Goal: Task Accomplishment & Management: Complete application form

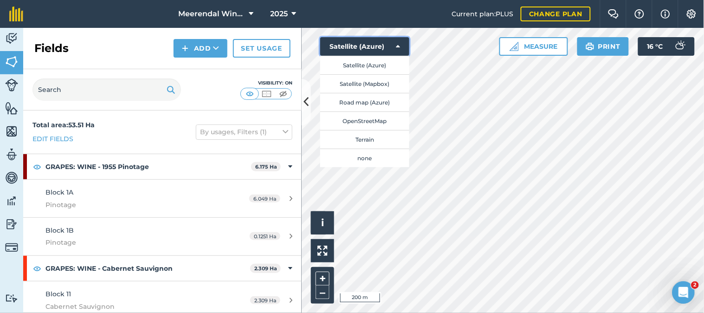
click at [589, 89] on div "Hello i © 2025 TomTom, Microsoft 200 m + – Satellite (Azure) Satellite (Azure) …" at bounding box center [503, 170] width 402 height 285
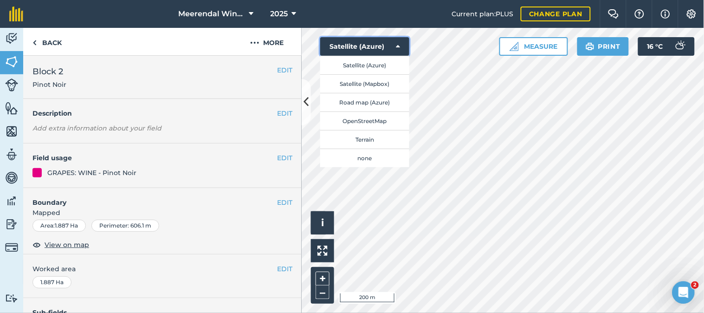
click at [396, 42] on icon at bounding box center [398, 46] width 4 height 9
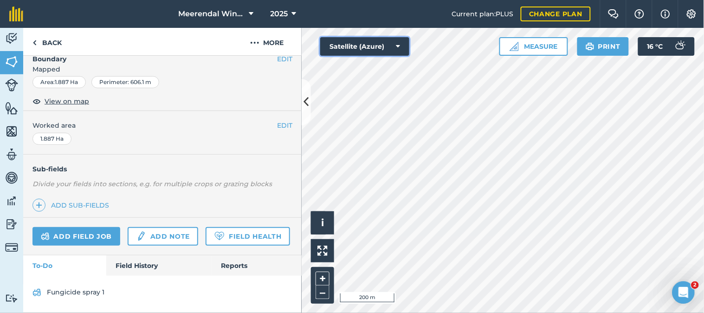
scroll to position [169, 0]
click at [156, 262] on link "Field History" at bounding box center [158, 265] width 105 height 20
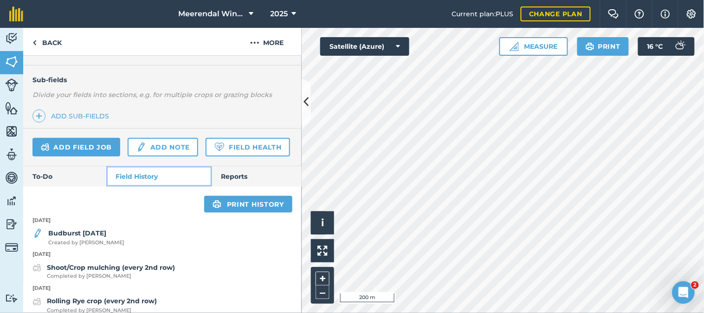
scroll to position [252, 0]
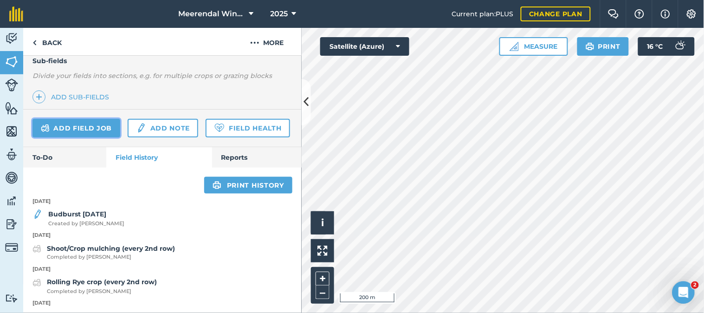
click at [72, 127] on link "Add field job" at bounding box center [76, 128] width 88 height 19
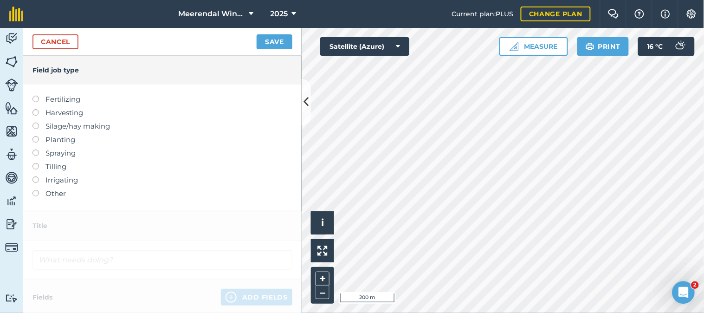
click at [35, 149] on label at bounding box center [38, 149] width 13 height 0
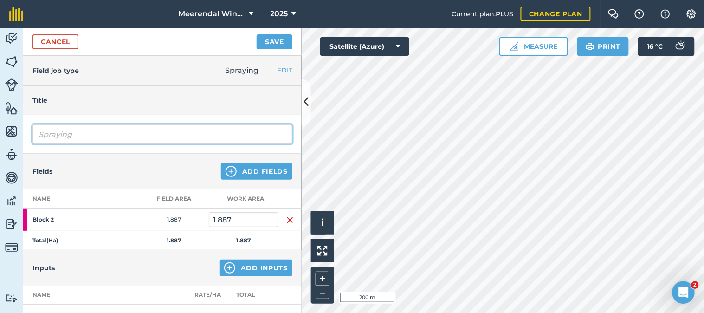
click at [72, 137] on input "Spraying" at bounding box center [162, 133] width 260 height 19
type input "S"
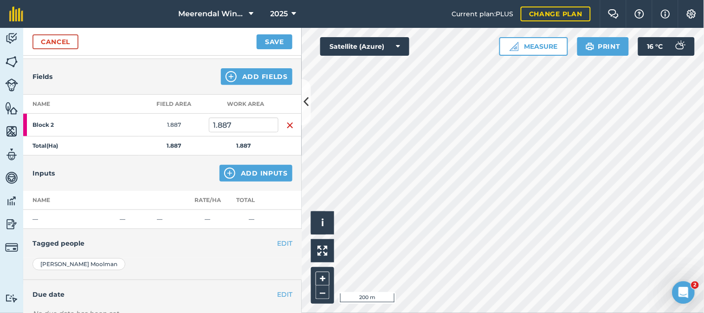
scroll to position [103, 0]
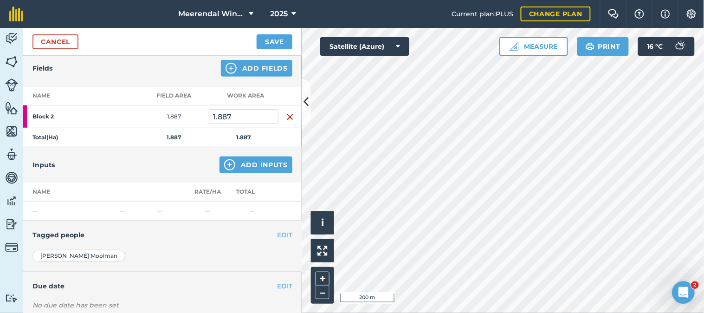
type input "Fungicide spray 1"
click at [263, 163] on button "Add Inputs" at bounding box center [256, 164] width 73 height 17
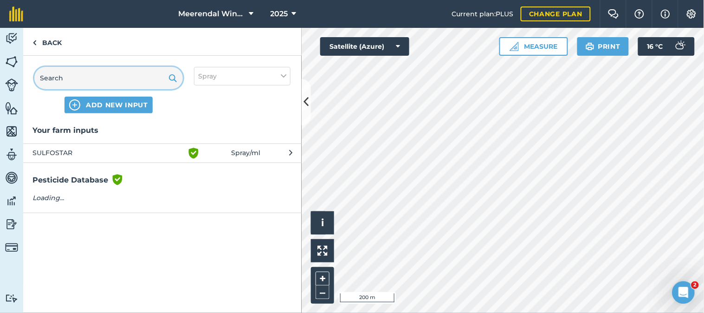
click at [91, 79] on input "text" at bounding box center [108, 78] width 149 height 22
type input "sulfost"
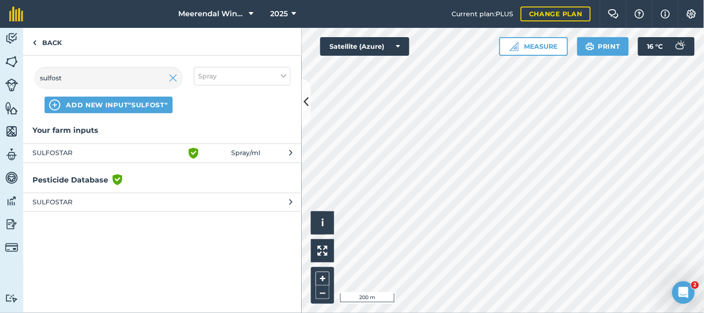
click at [64, 150] on span "SULFOSTAR" at bounding box center [108, 153] width 152 height 11
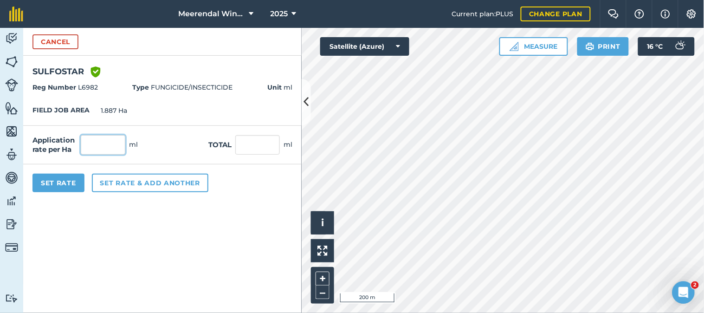
click at [110, 147] on input "text" at bounding box center [103, 144] width 45 height 19
click at [257, 181] on div "Set Rate Set rate & add another" at bounding box center [162, 182] width 278 height 37
click at [276, 87] on strong "Unit" at bounding box center [274, 87] width 14 height 8
click at [288, 86] on span "Unit ml" at bounding box center [279, 87] width 25 height 10
click at [54, 39] on button "Cancel" at bounding box center [55, 41] width 46 height 15
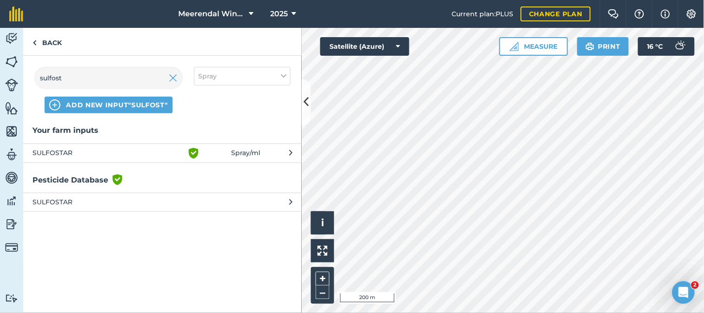
click at [258, 150] on span "Spray / ml" at bounding box center [245, 153] width 29 height 11
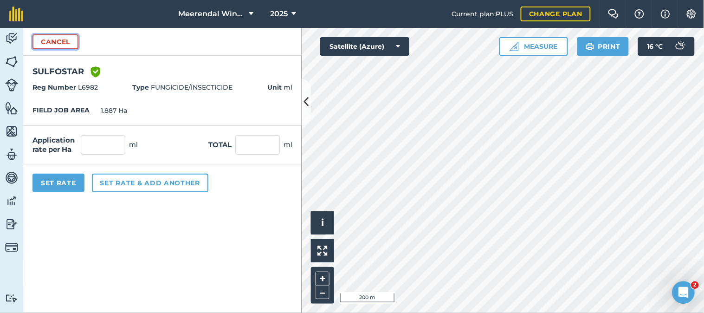
click at [51, 42] on button "Cancel" at bounding box center [55, 41] width 46 height 15
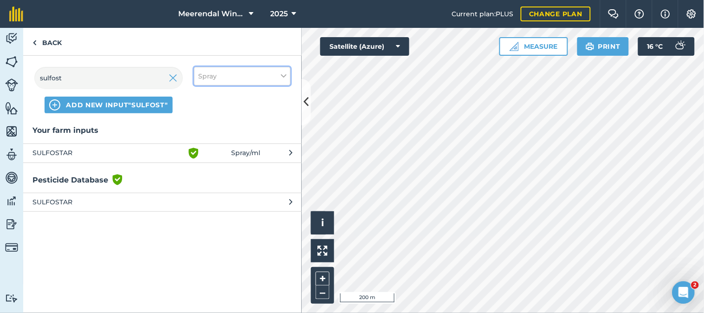
click at [246, 71] on button "Spray" at bounding box center [242, 76] width 97 height 19
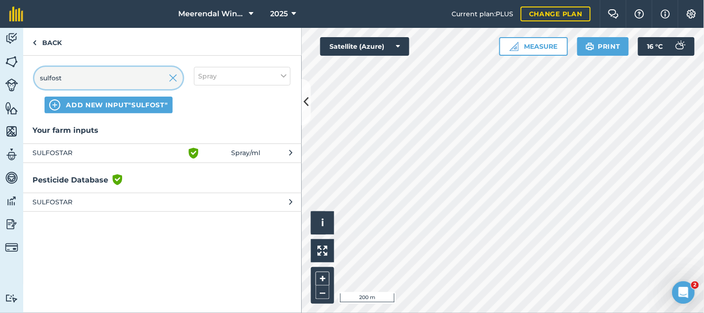
click at [67, 79] on input "sulfost" at bounding box center [108, 78] width 149 height 22
type input "sulfostar"
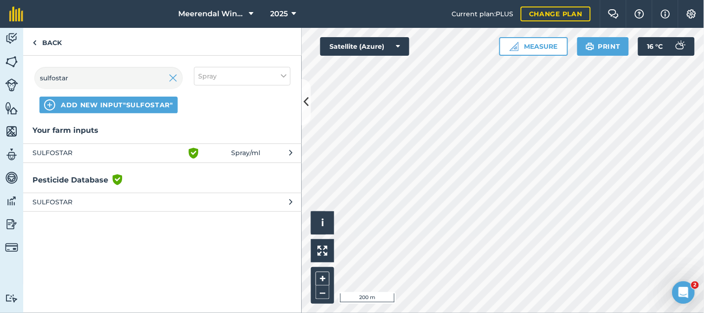
click at [293, 151] on button "SULFOSTAR Green shield with white tick Spray / ml" at bounding box center [162, 152] width 278 height 19
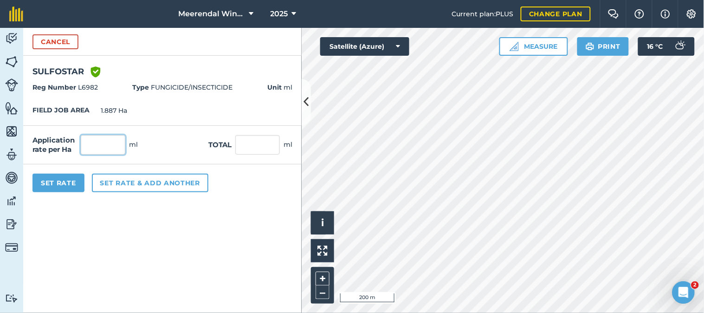
click at [108, 145] on input "text" at bounding box center [103, 144] width 45 height 19
type input "5,000"
type input "9,435"
click at [245, 203] on form "Cancel SULFOSTAR Green shield with white tick Reg Number L6982 Type FUNGICIDE/I…" at bounding box center [162, 170] width 278 height 285
click at [68, 183] on button "Set Rate" at bounding box center [58, 183] width 52 height 19
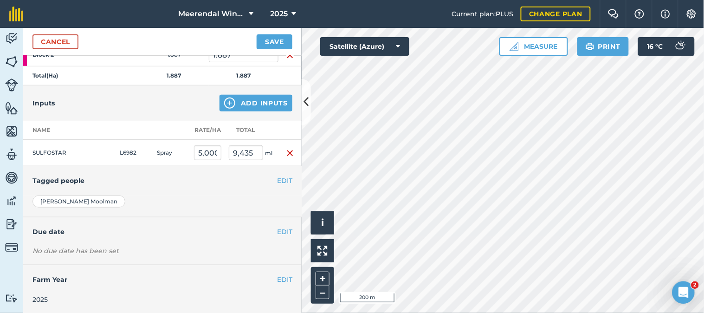
scroll to position [0, 0]
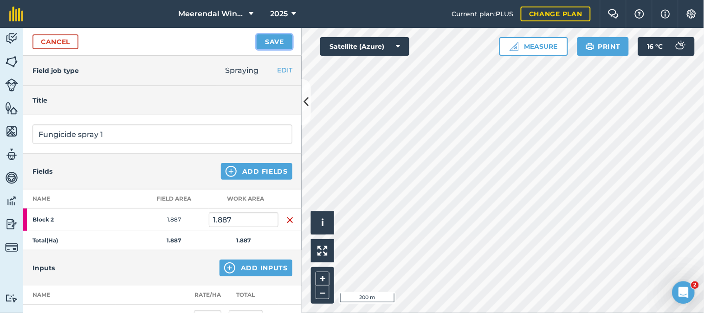
click at [278, 40] on button "Save" at bounding box center [275, 41] width 36 height 15
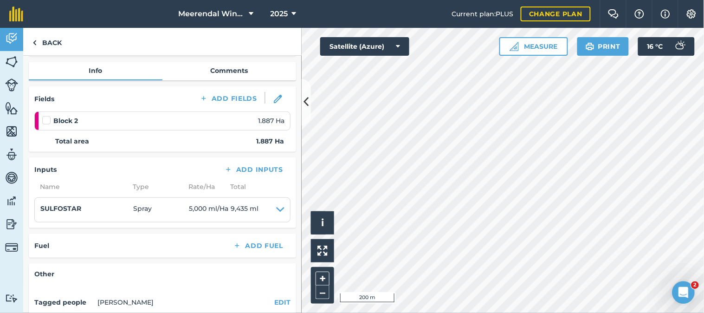
scroll to position [155, 0]
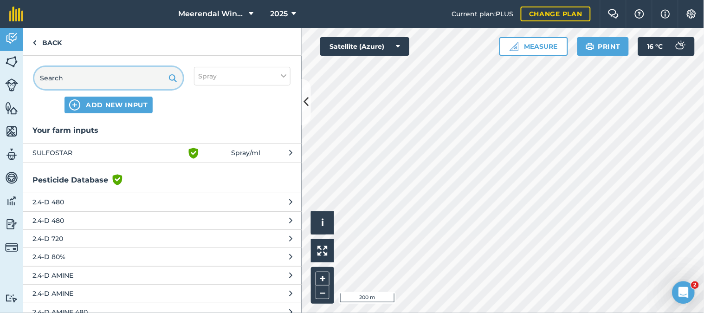
click at [87, 79] on input "text" at bounding box center [108, 78] width 149 height 22
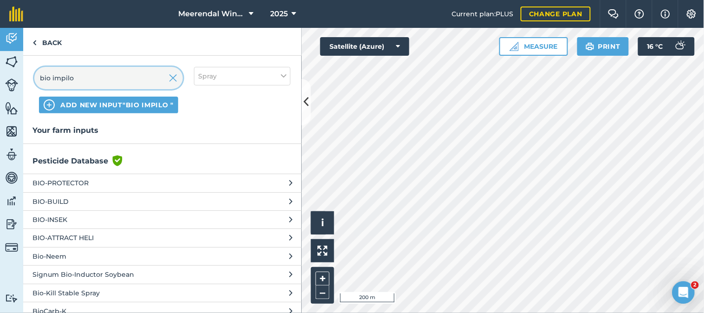
type input "bio impilo"
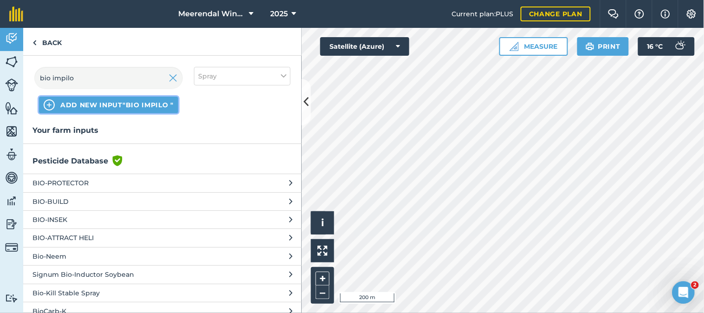
click at [152, 104] on span "ADD NEW INPUT "bio impilo "" at bounding box center [116, 104] width 113 height 9
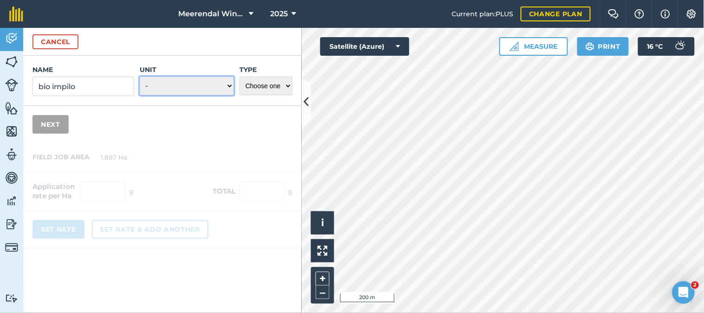
click at [227, 84] on select "- Grams/g Kilograms/kg Metric tonnes/t Millilitres/ml Litres/L Ounces/oz Pounds…" at bounding box center [187, 86] width 94 height 19
select select "LITRES"
click at [140, 77] on select "- Grams/g Kilograms/kg Metric tonnes/t Millilitres/ml Litres/L Ounces/oz Pounds…" at bounding box center [187, 86] width 94 height 19
click at [285, 85] on select "Choose one Fertilizer Seed Spray Fuel Other" at bounding box center [266, 86] width 53 height 19
select select "SPRAY"
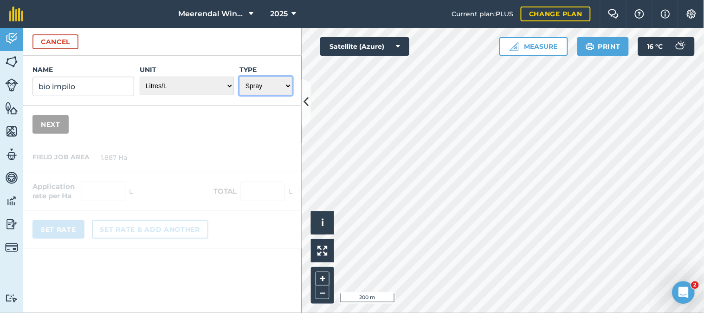
click at [240, 77] on select "Choose one Fertilizer Seed Spray Fuel Other" at bounding box center [266, 86] width 53 height 19
drag, startPoint x: 39, startPoint y: 123, endPoint x: 45, endPoint y: 124, distance: 6.3
click at [43, 124] on button "Next" at bounding box center [50, 124] width 36 height 19
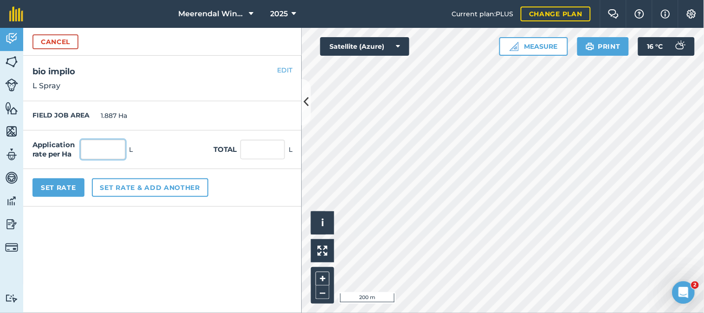
click at [108, 153] on input "text" at bounding box center [103, 149] width 45 height 19
type input "1"
type input "1.887"
click at [139, 221] on form "Cancel Name bio impilo Unit - Grams/g Kilograms/kg Metric tonnes/t Millilitres/…" at bounding box center [162, 170] width 278 height 285
click at [57, 185] on button "Set Rate" at bounding box center [58, 187] width 52 height 19
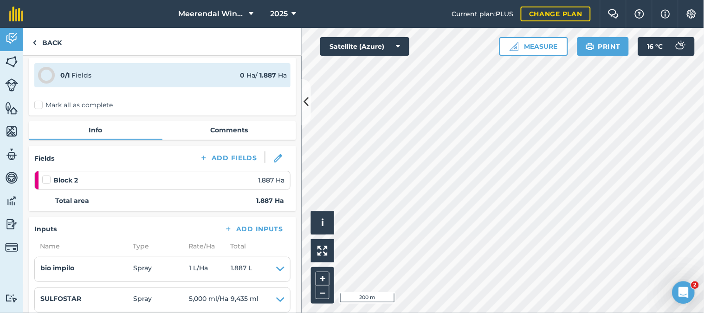
scroll to position [52, 0]
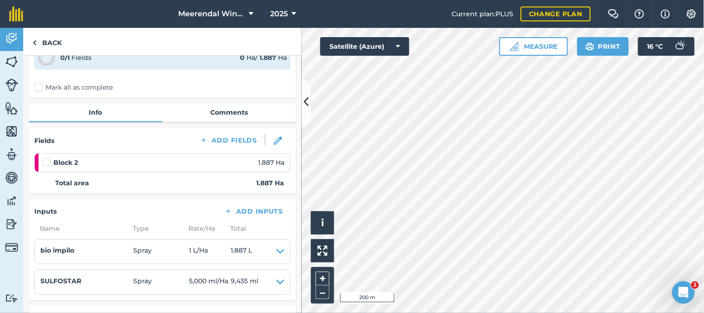
click at [47, 157] on label at bounding box center [47, 157] width 11 height 0
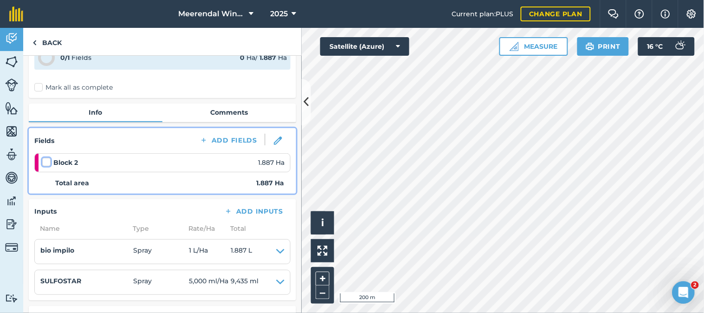
click at [47, 160] on input "checkbox" at bounding box center [45, 160] width 6 height 6
checkbox input "false"
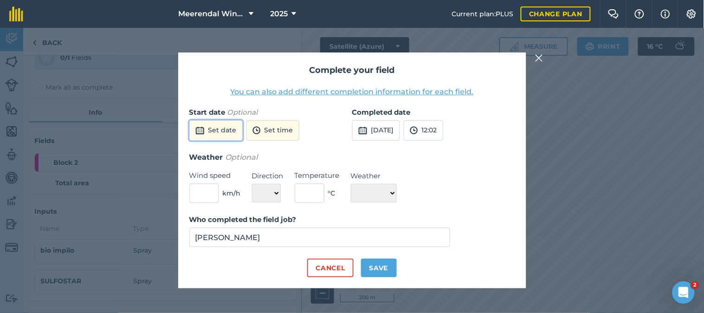
click at [225, 130] on button "Set date" at bounding box center [215, 130] width 53 height 20
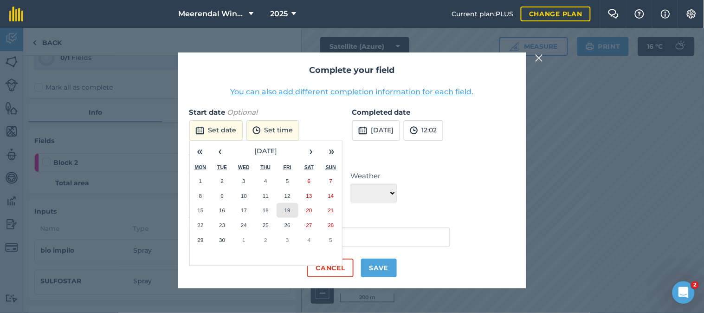
click at [290, 207] on abbr "19" at bounding box center [288, 210] width 6 height 6
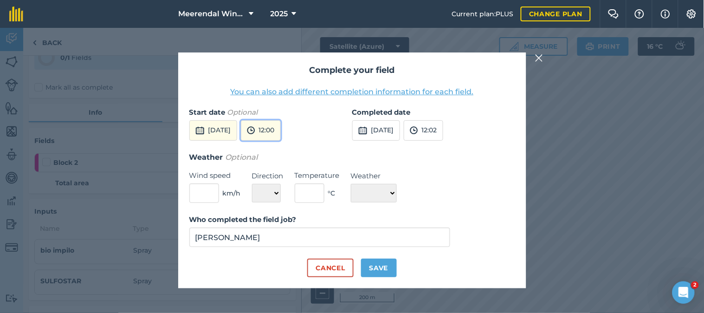
click at [281, 132] on button "12:00" at bounding box center [261, 130] width 40 height 20
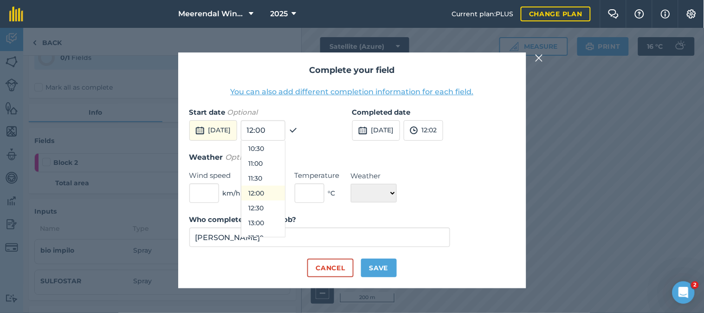
scroll to position [260, 0]
click at [283, 155] on button "09:00" at bounding box center [263, 155] width 44 height 15
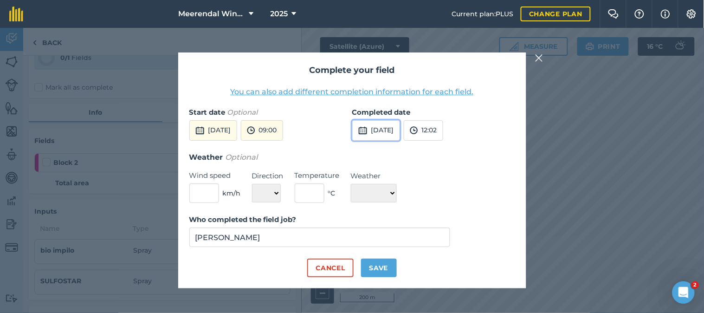
click at [395, 129] on button "[DATE]" at bounding box center [376, 130] width 48 height 20
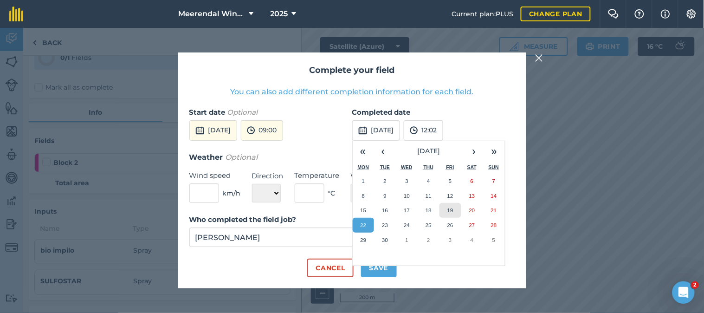
click at [452, 209] on abbr "19" at bounding box center [450, 210] width 6 height 6
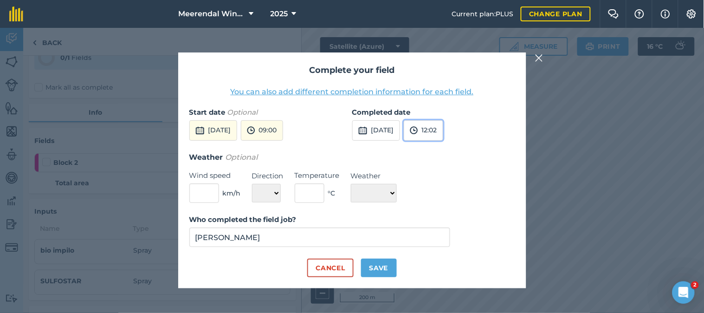
click at [443, 130] on button "12:02" at bounding box center [423, 130] width 39 height 20
click at [444, 177] on button "12:00" at bounding box center [426, 178] width 44 height 15
click at [381, 266] on button "Save" at bounding box center [379, 268] width 36 height 19
checkbox input "true"
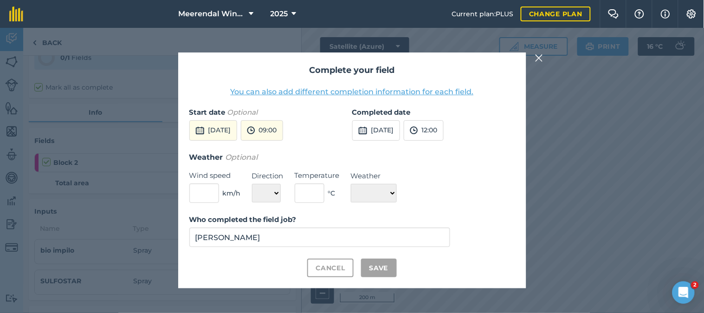
checkbox input "true"
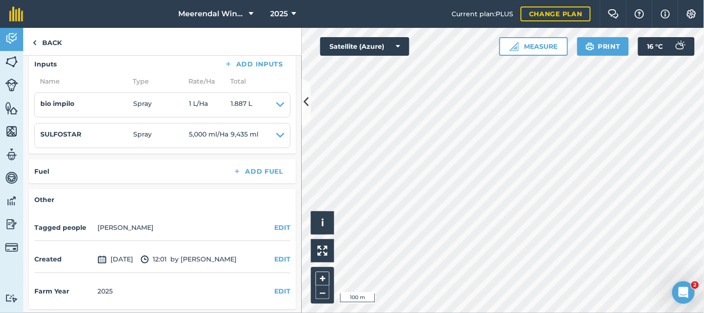
scroll to position [0, 0]
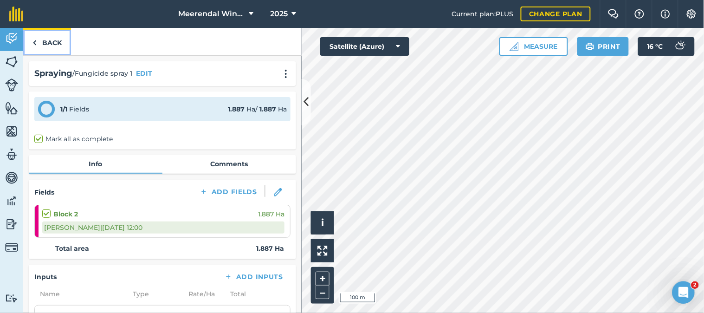
click at [48, 42] on link "Back" at bounding box center [47, 41] width 48 height 27
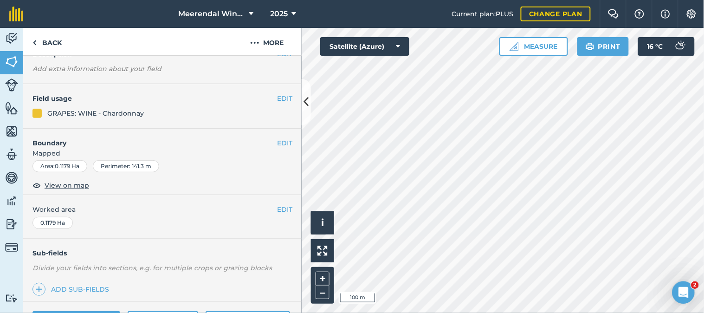
scroll to position [161, 0]
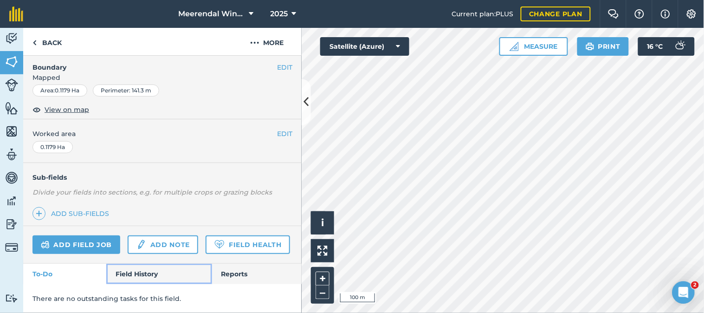
click at [150, 270] on link "Field History" at bounding box center [158, 274] width 105 height 20
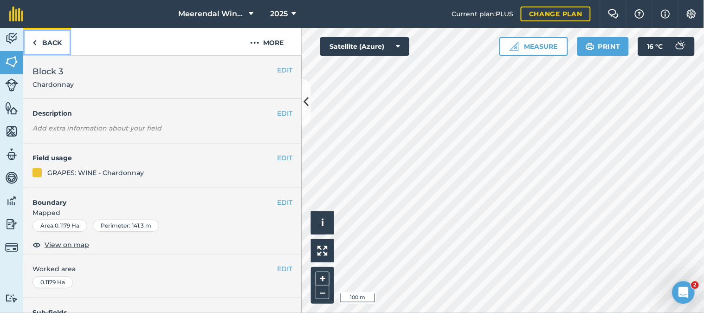
click at [38, 45] on link "Back" at bounding box center [47, 41] width 48 height 27
click at [117, 85] on h2 "Block 3 Chardonnay" at bounding box center [154, 77] width 245 height 24
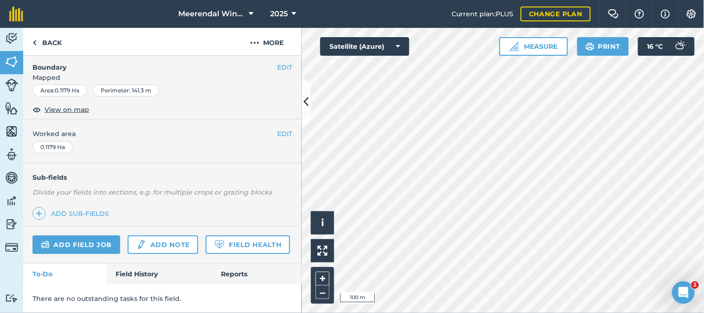
scroll to position [161, 0]
click at [86, 235] on link "Add field job" at bounding box center [76, 244] width 88 height 19
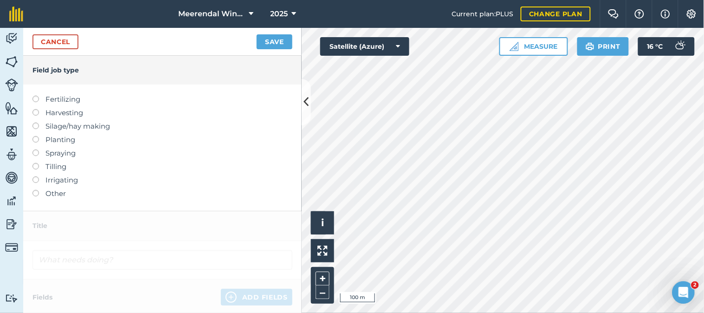
click at [36, 149] on label at bounding box center [38, 149] width 13 height 0
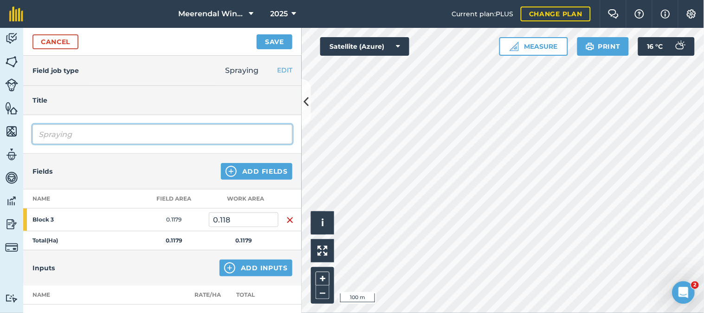
click at [92, 132] on input "Spraying" at bounding box center [162, 133] width 260 height 19
type input "S"
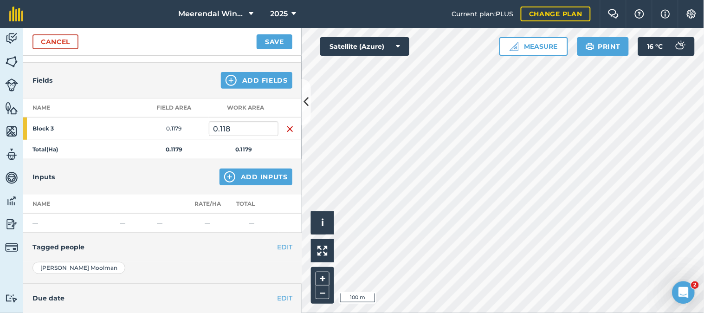
scroll to position [103, 0]
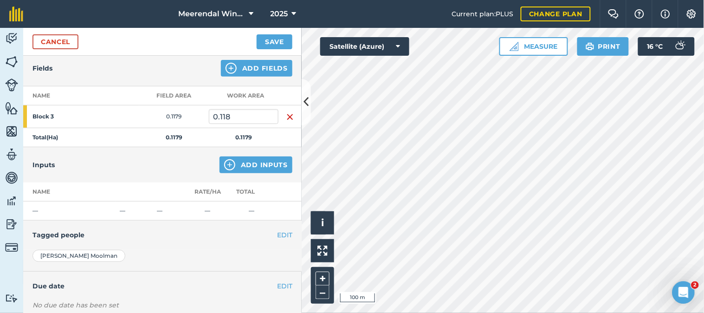
type input "Fungicide spray 1"
click at [252, 160] on button "Add Inputs" at bounding box center [256, 164] width 73 height 17
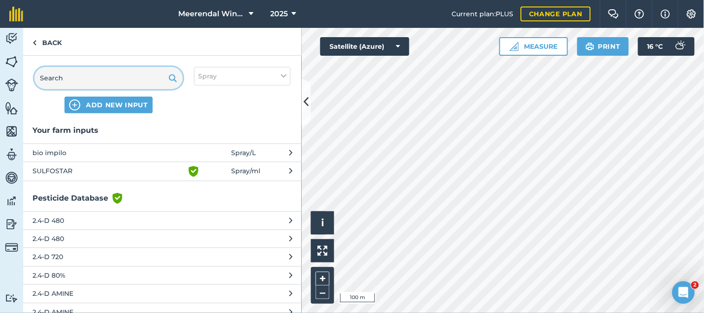
click at [81, 76] on input "text" at bounding box center [108, 78] width 149 height 22
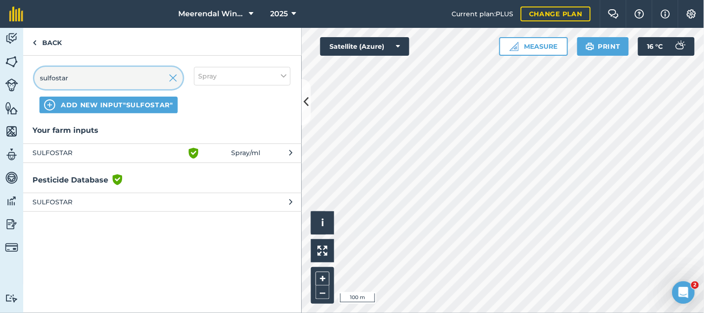
type input "sulfostar"
click at [68, 153] on span "SULFOSTAR" at bounding box center [108, 153] width 152 height 11
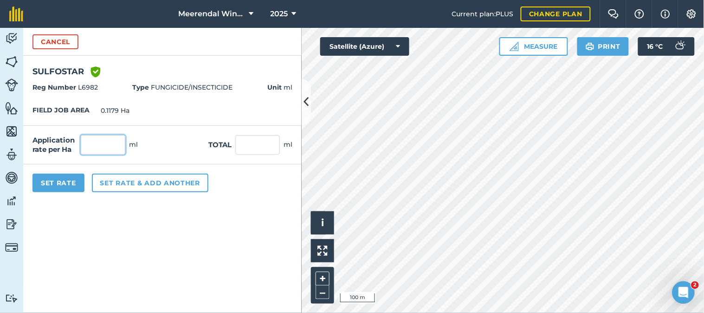
click at [94, 143] on input "text" at bounding box center [103, 144] width 45 height 19
type input "5,000"
type input "589.5"
click at [229, 227] on form "Cancel SULFOSTAR Green shield with white tick Reg Number L6982 Type FUNGICIDE/I…" at bounding box center [162, 170] width 278 height 285
click at [61, 183] on button "Set Rate" at bounding box center [58, 183] width 52 height 19
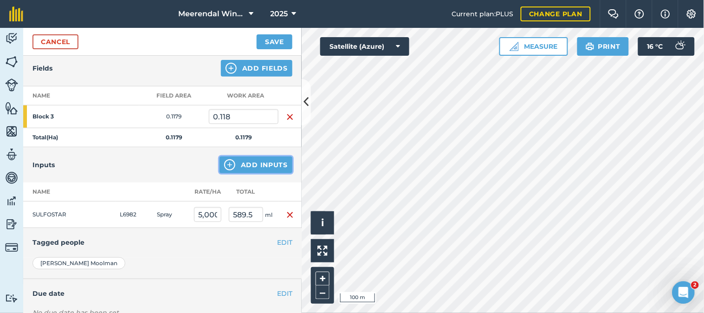
click at [246, 164] on button "Add Inputs" at bounding box center [256, 164] width 73 height 17
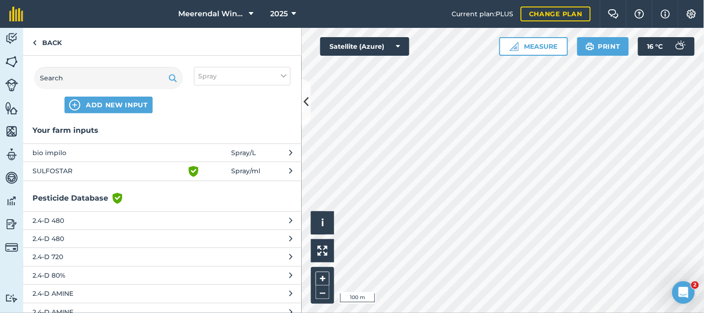
click at [124, 149] on span "bio impilo" at bounding box center [108, 153] width 152 height 10
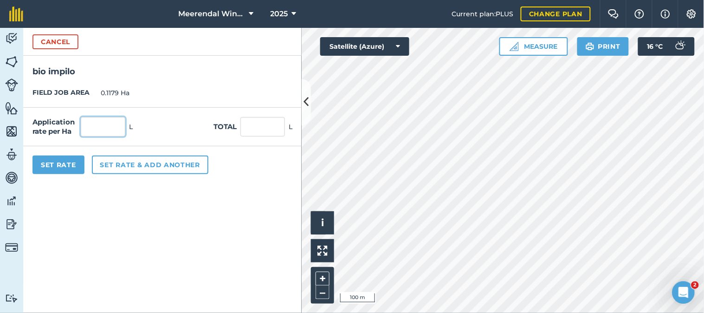
click at [113, 128] on input "text" at bounding box center [103, 126] width 45 height 19
type input "1"
type input "0.118"
click at [54, 160] on button "Set Rate" at bounding box center [58, 164] width 52 height 19
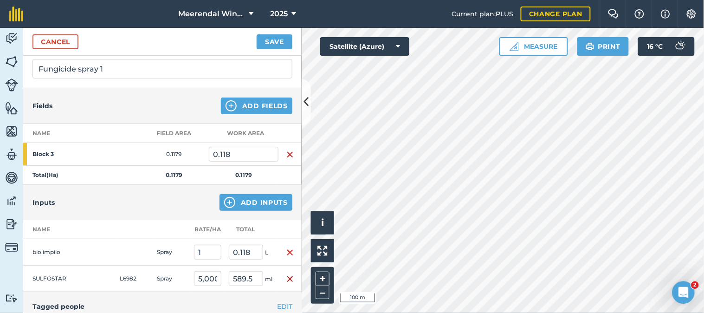
scroll to position [36, 0]
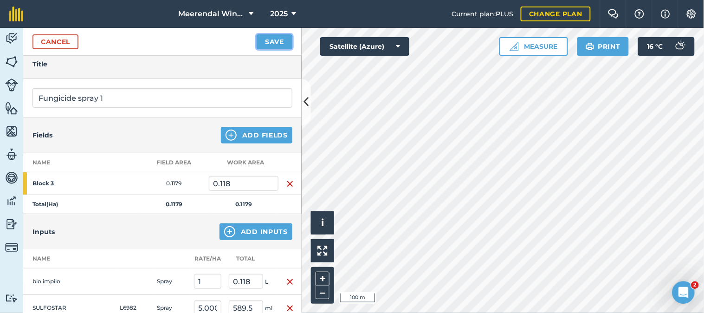
click at [280, 40] on button "Save" at bounding box center [275, 41] width 36 height 15
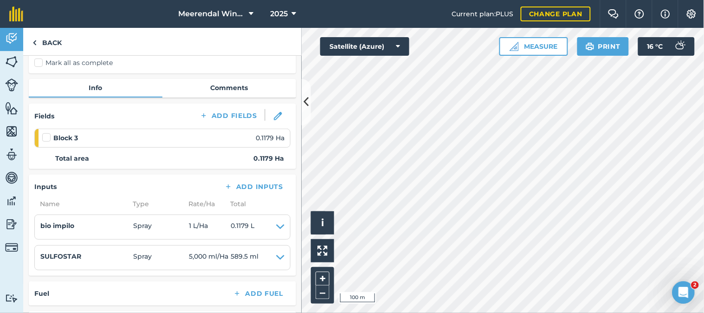
scroll to position [76, 0]
click at [47, 133] on label at bounding box center [47, 133] width 11 height 0
click at [47, 136] on input "checkbox" at bounding box center [45, 136] width 6 height 6
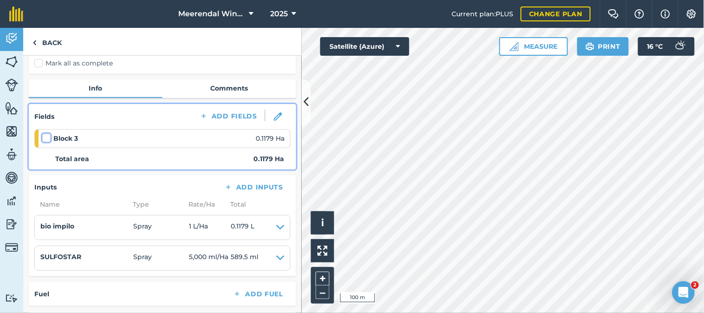
checkbox input "false"
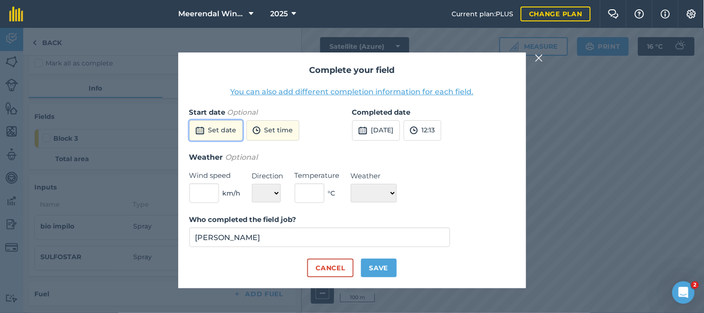
click at [219, 127] on button "Set date" at bounding box center [215, 130] width 53 height 20
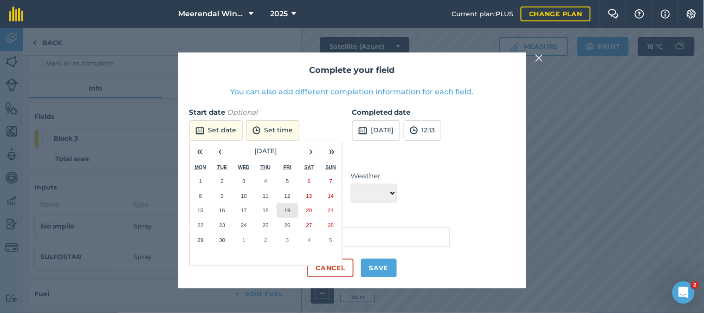
click at [286, 208] on abbr "19" at bounding box center [288, 210] width 6 height 6
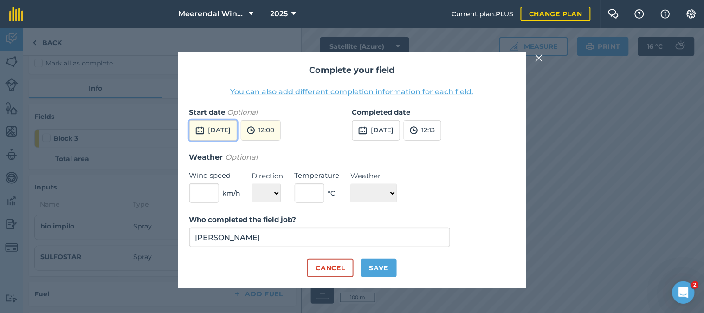
click at [237, 130] on button "[DATE]" at bounding box center [213, 130] width 48 height 20
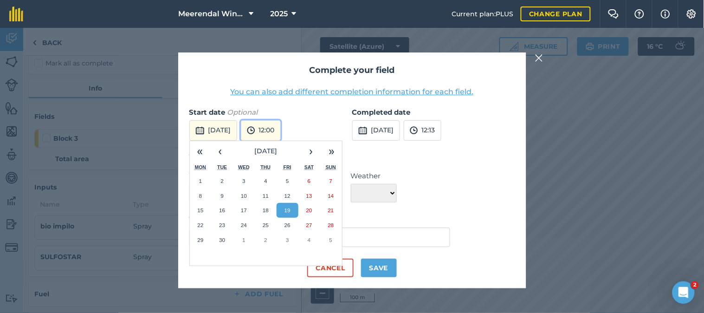
click at [281, 129] on button "12:00" at bounding box center [261, 130] width 40 height 20
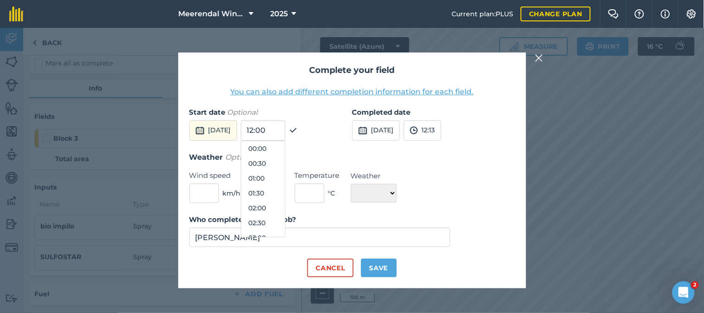
scroll to position [312, 0]
click at [285, 191] on button "12:00" at bounding box center [263, 193] width 44 height 15
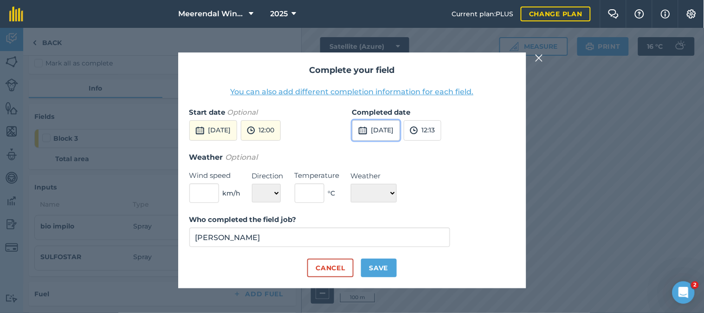
click at [400, 130] on button "[DATE]" at bounding box center [376, 130] width 48 height 20
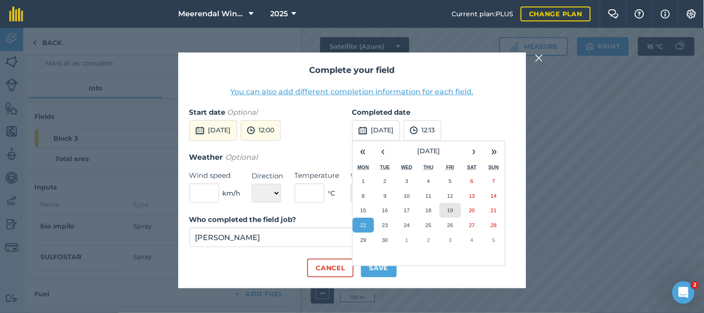
click at [452, 209] on abbr "19" at bounding box center [450, 210] width 6 height 6
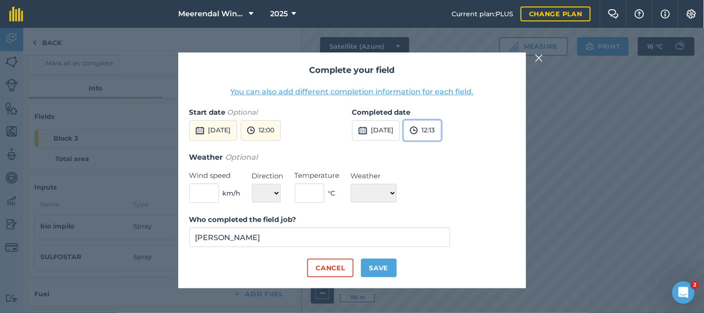
click at [441, 130] on button "12:13" at bounding box center [423, 130] width 38 height 20
click at [443, 192] on button "12:30" at bounding box center [426, 193] width 44 height 15
click at [382, 266] on button "Save" at bounding box center [379, 268] width 36 height 19
checkbox input "true"
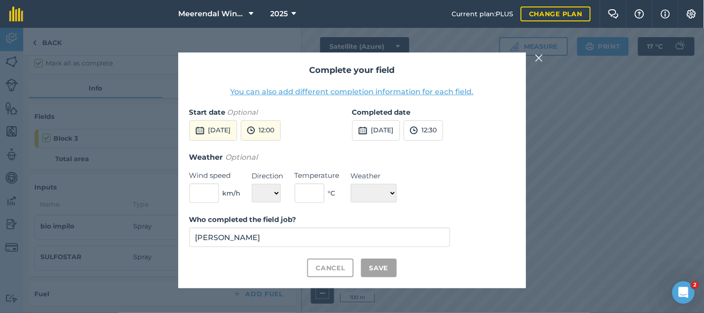
checkbox input "true"
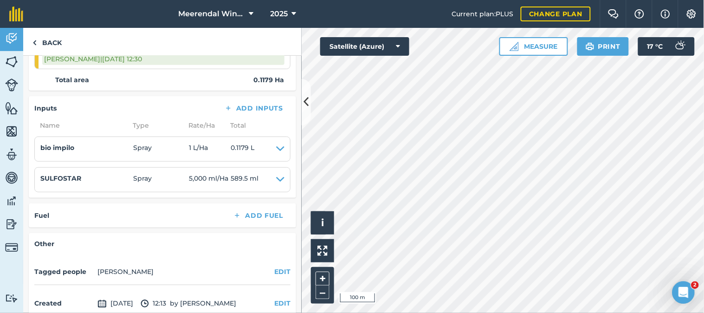
scroll to position [0, 0]
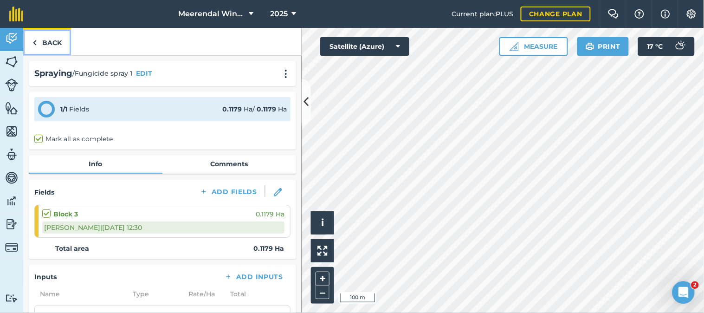
click at [50, 39] on link "Back" at bounding box center [47, 41] width 48 height 27
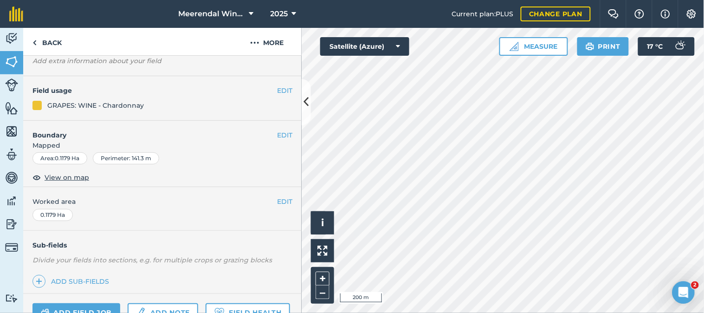
scroll to position [161, 0]
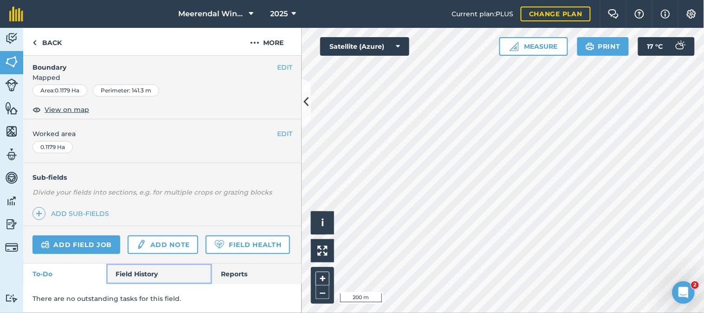
click at [137, 271] on link "Field History" at bounding box center [158, 274] width 105 height 20
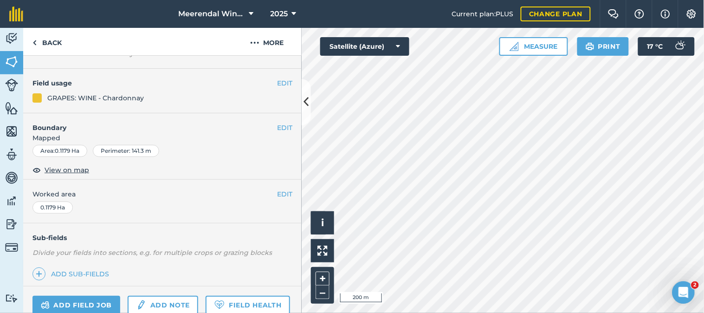
scroll to position [206, 0]
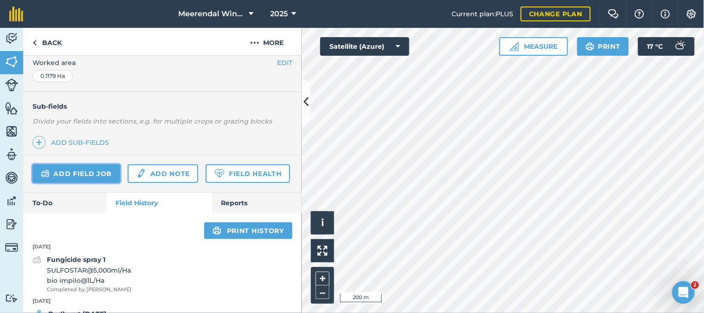
click at [80, 171] on link "Add field job" at bounding box center [76, 173] width 88 height 19
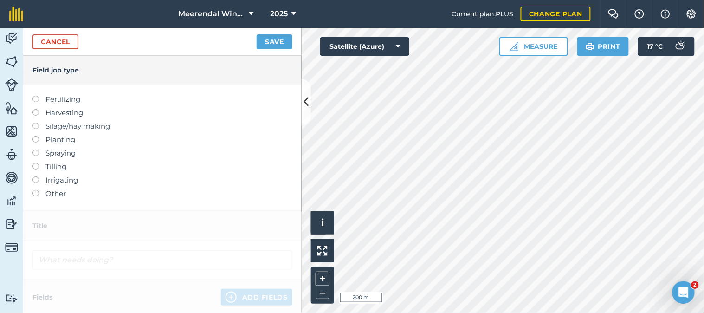
click at [36, 190] on label at bounding box center [38, 190] width 13 height 0
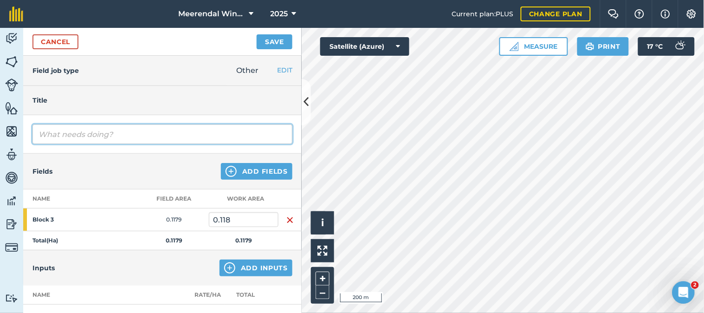
click at [89, 130] on input "text" at bounding box center [162, 133] width 260 height 19
type input "Manual Weeding ridges"
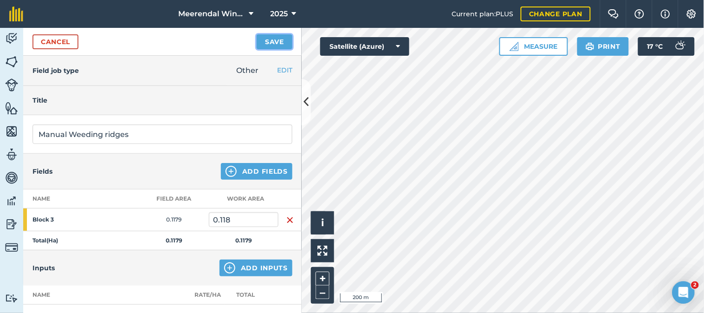
click at [276, 39] on button "Save" at bounding box center [275, 41] width 36 height 15
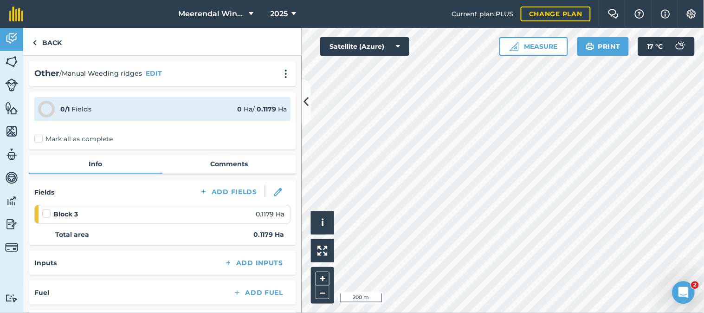
click at [48, 209] on label at bounding box center [47, 209] width 11 height 0
click at [48, 212] on input "checkbox" at bounding box center [45, 212] width 6 height 6
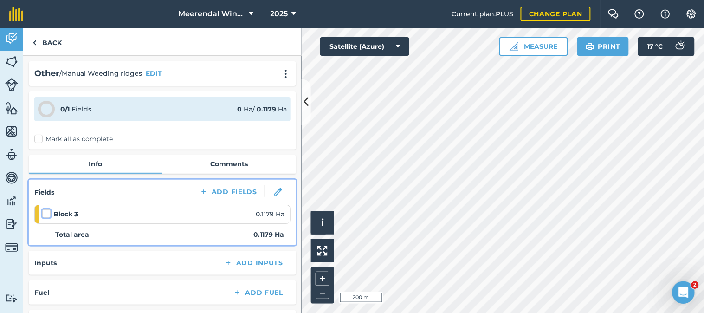
checkbox input "false"
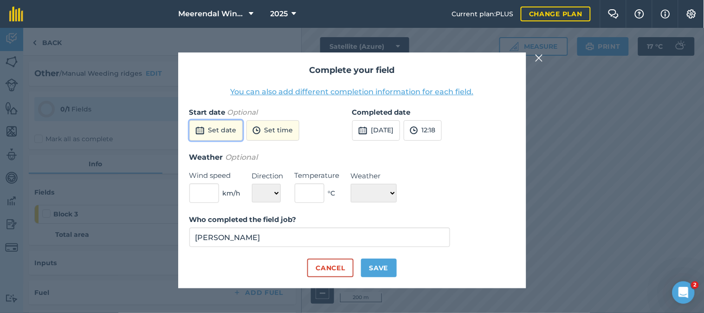
click at [226, 131] on button "Set date" at bounding box center [215, 130] width 53 height 20
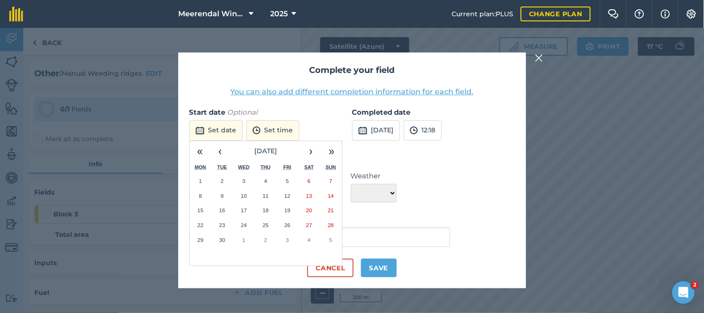
click at [202, 224] on abbr "22" at bounding box center [200, 225] width 6 height 6
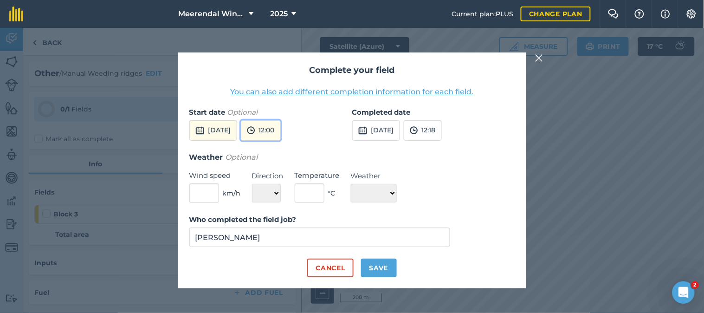
click at [281, 129] on button "12:00" at bounding box center [261, 130] width 40 height 20
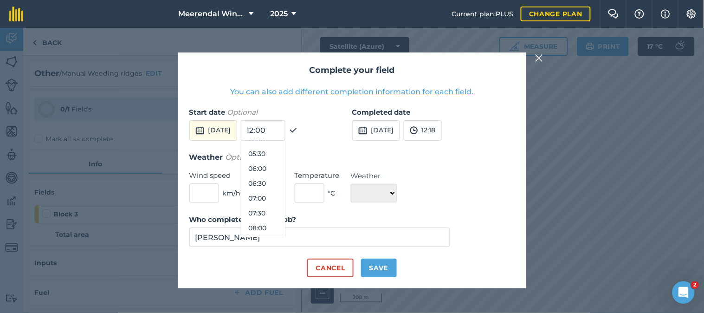
scroll to position [157, 0]
click at [284, 200] on button "07:00" at bounding box center [263, 199] width 44 height 15
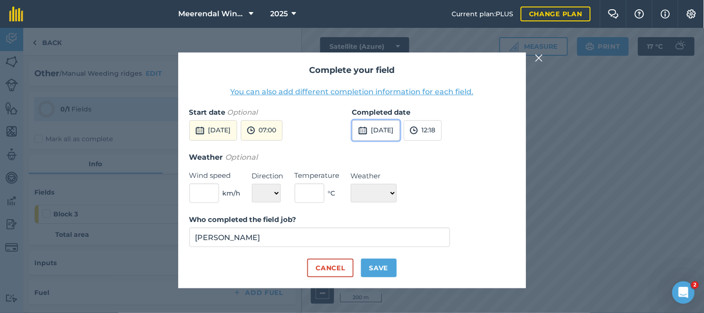
click at [390, 132] on button "[DATE]" at bounding box center [376, 130] width 48 height 20
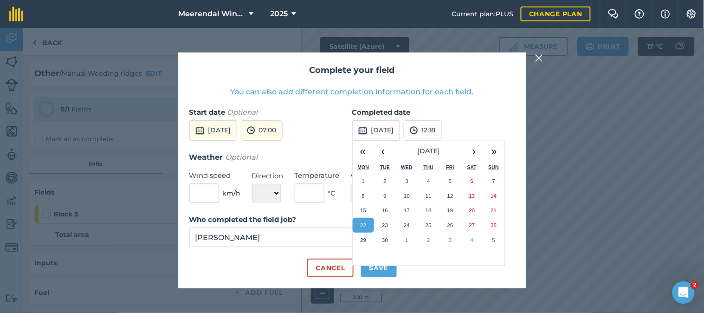
click at [364, 224] on abbr "22" at bounding box center [363, 225] width 6 height 6
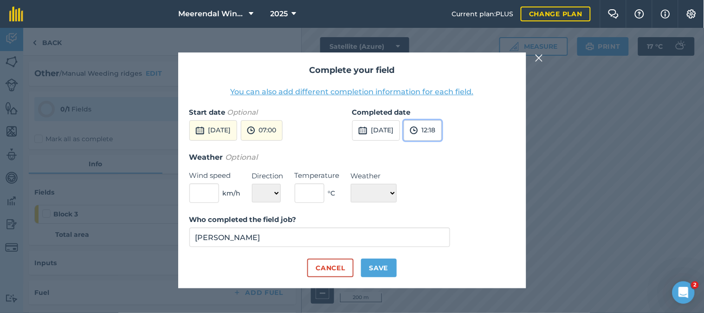
click at [442, 128] on button "12:18" at bounding box center [423, 130] width 38 height 20
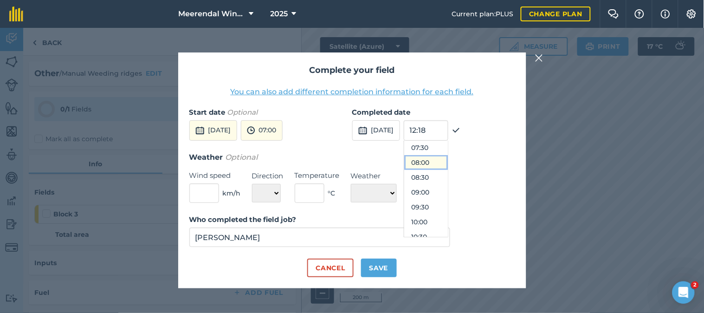
click at [447, 159] on button "08:00" at bounding box center [426, 162] width 44 height 15
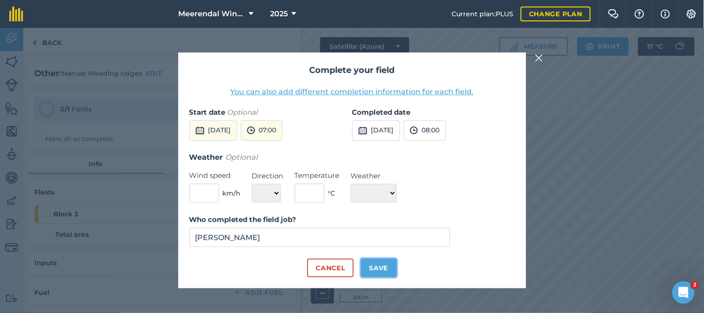
click at [382, 267] on button "Save" at bounding box center [379, 268] width 36 height 19
checkbox input "true"
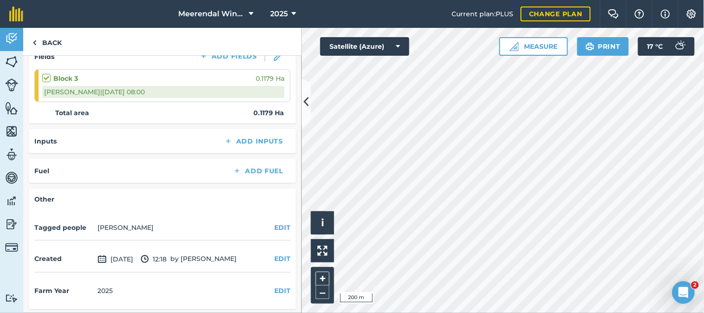
scroll to position [0, 0]
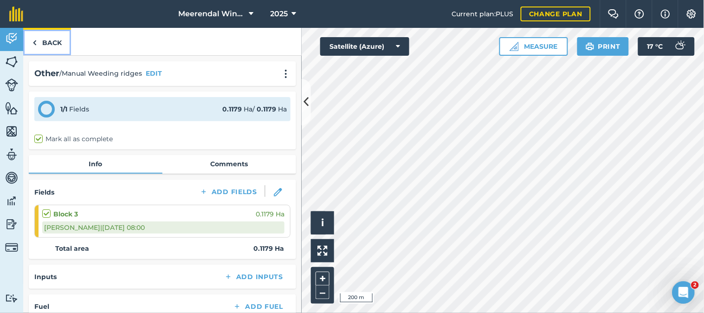
click at [48, 39] on link "Back" at bounding box center [47, 41] width 48 height 27
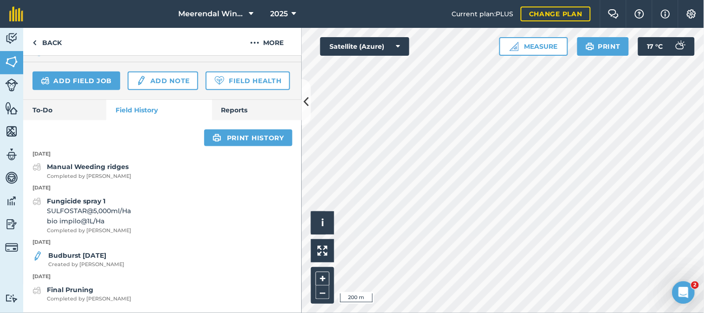
scroll to position [324, 0]
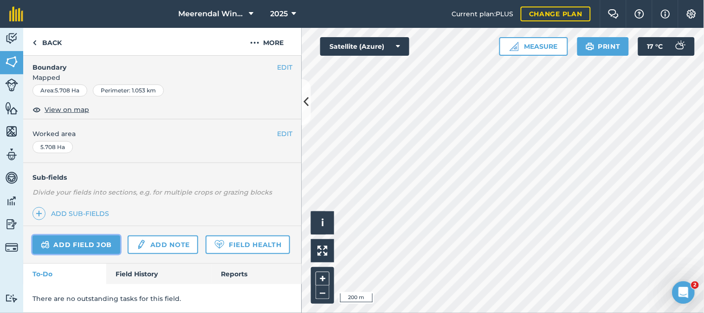
click at [86, 235] on link "Add field job" at bounding box center [76, 244] width 88 height 19
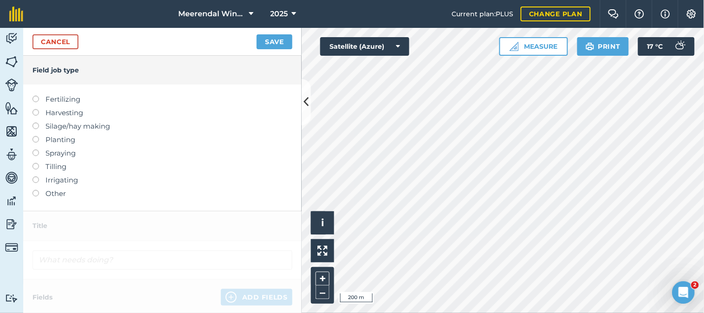
click at [35, 190] on label at bounding box center [38, 190] width 13 height 0
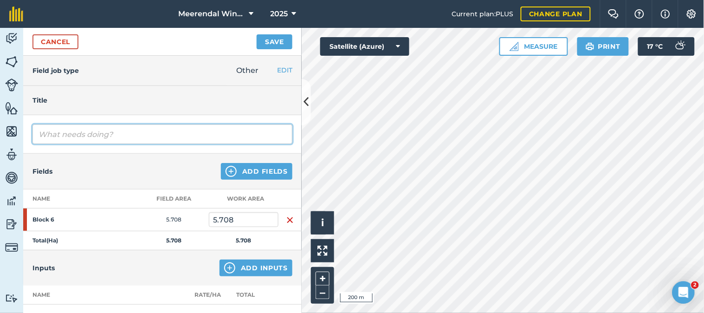
click at [72, 135] on input "text" at bounding box center [162, 133] width 260 height 19
type input "Manual Weeding ridges"
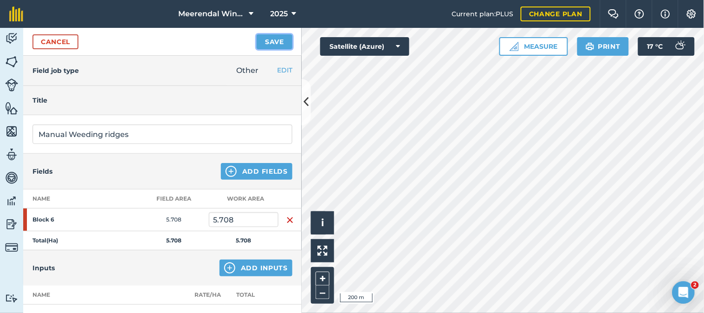
click at [283, 39] on button "Save" at bounding box center [275, 41] width 36 height 15
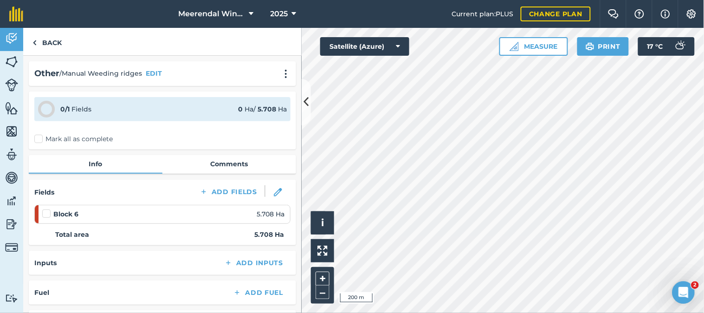
click at [48, 209] on label at bounding box center [47, 209] width 11 height 0
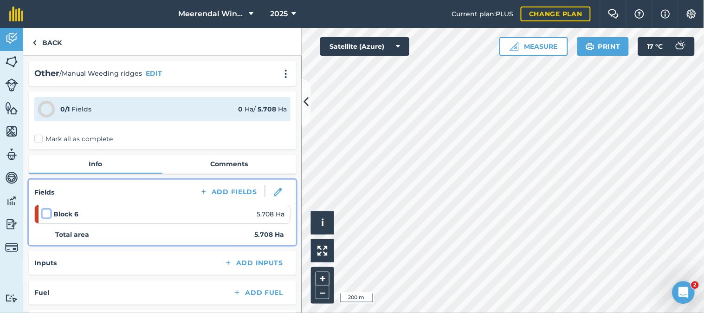
click at [48, 212] on input "checkbox" at bounding box center [45, 212] width 6 height 6
checkbox input "false"
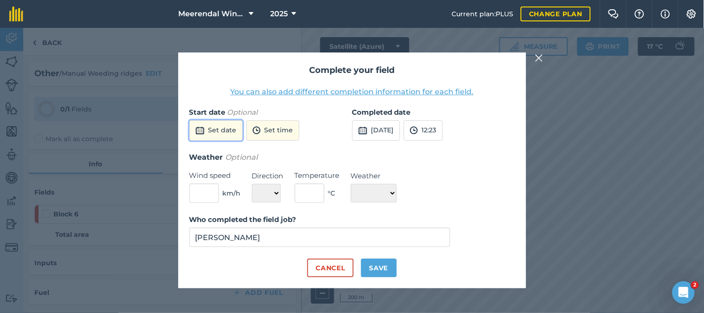
click at [214, 126] on button "Set date" at bounding box center [215, 130] width 53 height 20
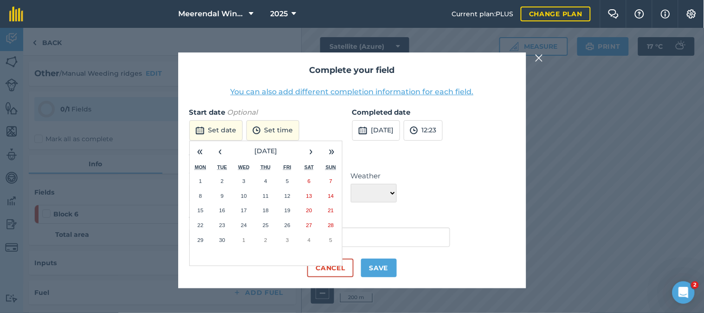
click at [202, 224] on abbr "22" at bounding box center [200, 225] width 6 height 6
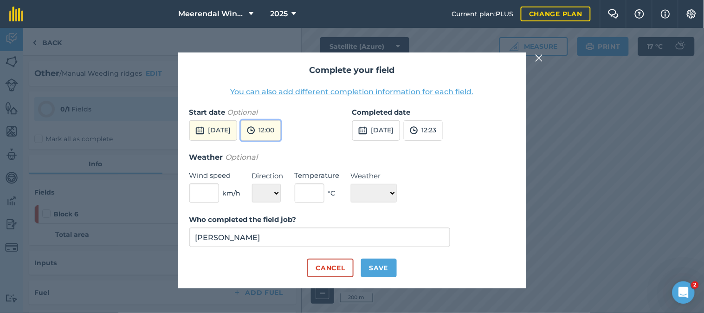
click at [281, 131] on button "12:00" at bounding box center [261, 130] width 40 height 20
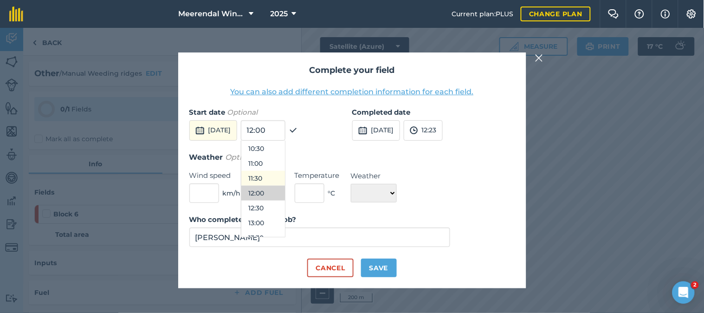
scroll to position [157, 0]
click at [284, 227] on button "08:00" at bounding box center [263, 229] width 44 height 15
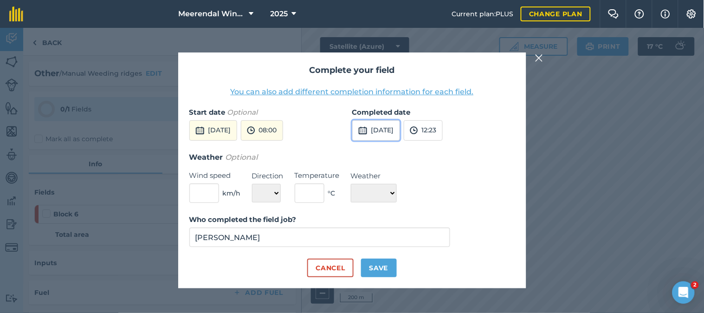
click at [400, 130] on button "[DATE]" at bounding box center [376, 130] width 48 height 20
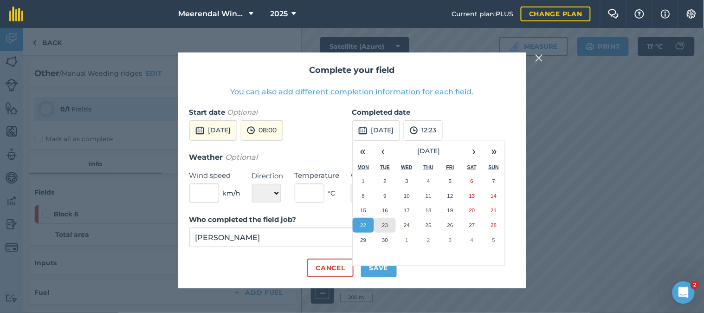
click at [386, 224] on abbr "23" at bounding box center [385, 225] width 6 height 6
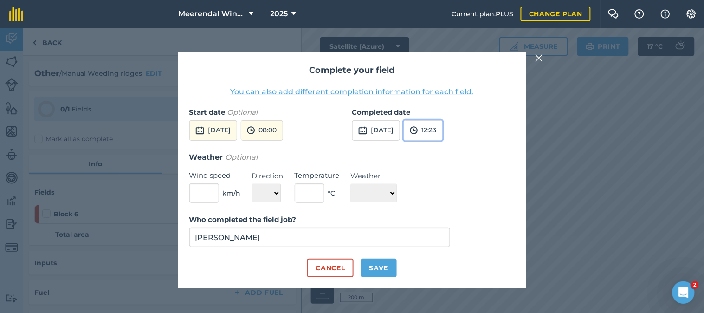
click at [443, 128] on button "12:23" at bounding box center [423, 130] width 39 height 20
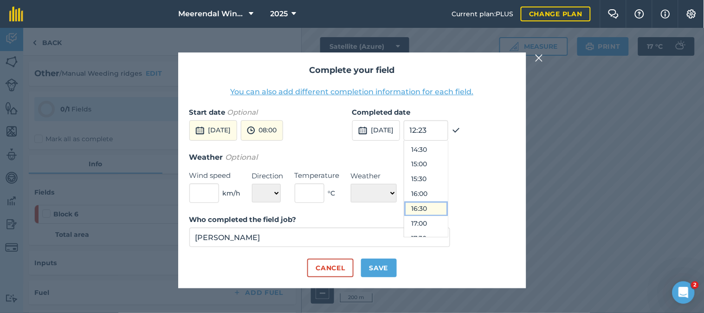
click at [446, 207] on button "16:30" at bounding box center [426, 208] width 44 height 15
click at [381, 266] on button "Save" at bounding box center [379, 268] width 36 height 19
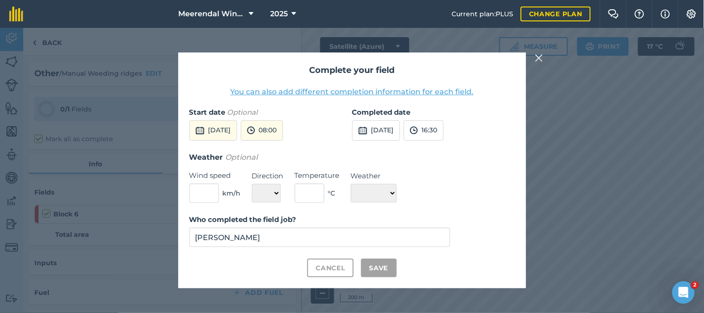
checkbox input "true"
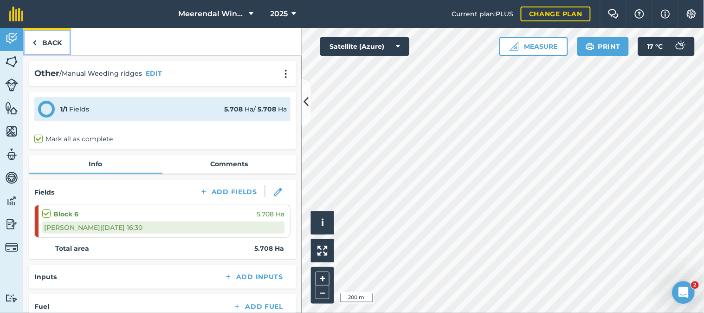
click at [47, 39] on link "Back" at bounding box center [47, 41] width 48 height 27
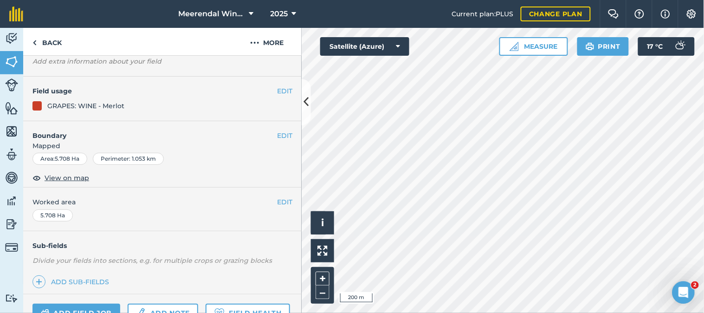
scroll to position [161, 0]
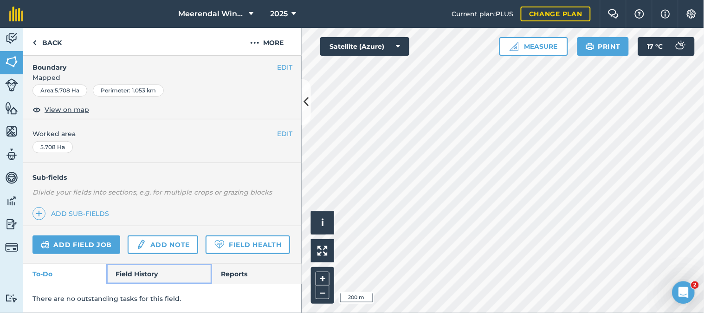
click at [139, 272] on link "Field History" at bounding box center [158, 274] width 105 height 20
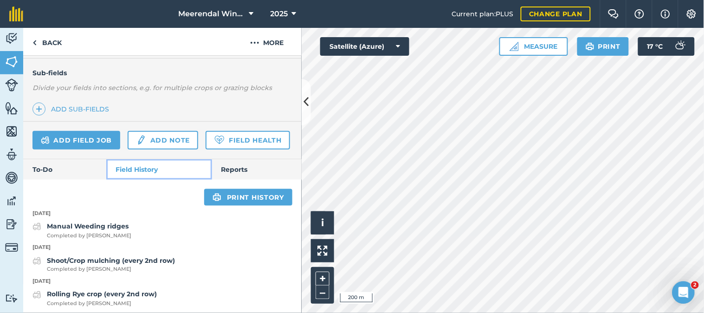
scroll to position [291, 0]
